Goal: Information Seeking & Learning: Check status

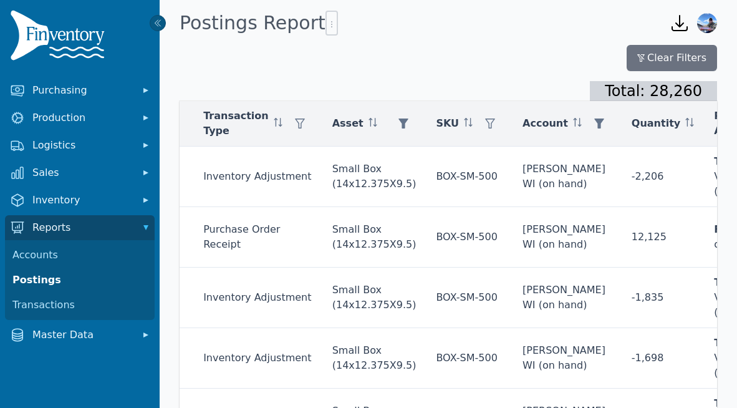
scroll to position [0, 219]
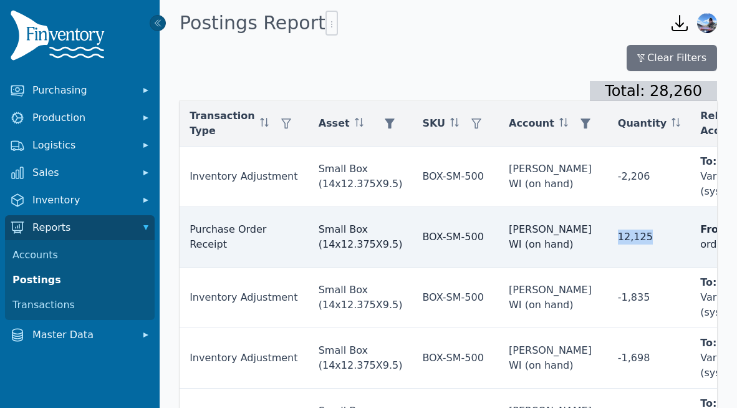
drag, startPoint x: 609, startPoint y: 239, endPoint x: 567, endPoint y: 239, distance: 41.8
click at [608, 239] on td "12,125" at bounding box center [649, 237] width 82 height 61
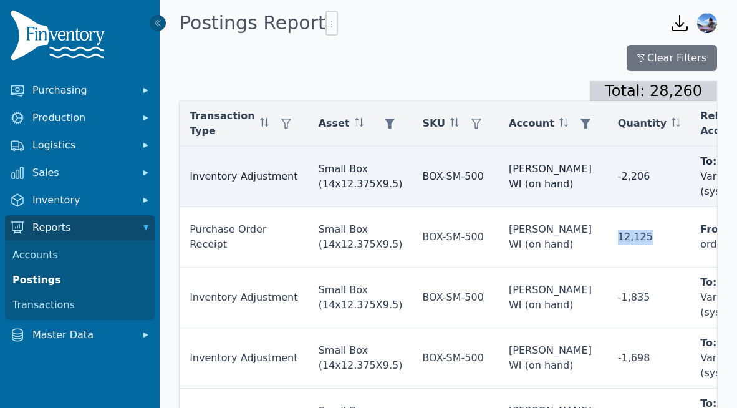
copy td "12,125"
